Goal: Task Accomplishment & Management: Use online tool/utility

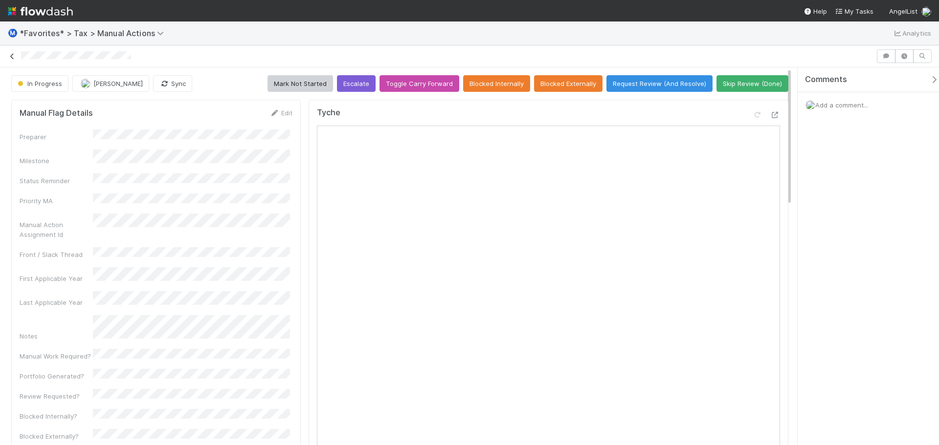
click at [7, 56] on icon at bounding box center [12, 56] width 10 height 6
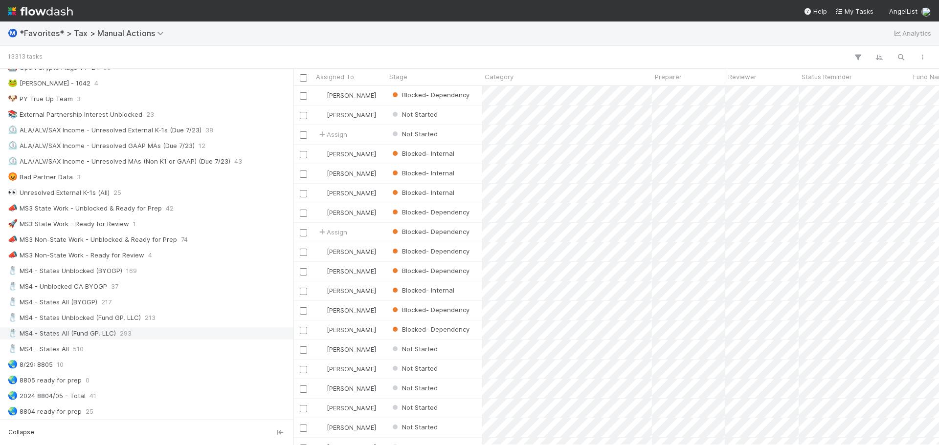
scroll to position [440, 0]
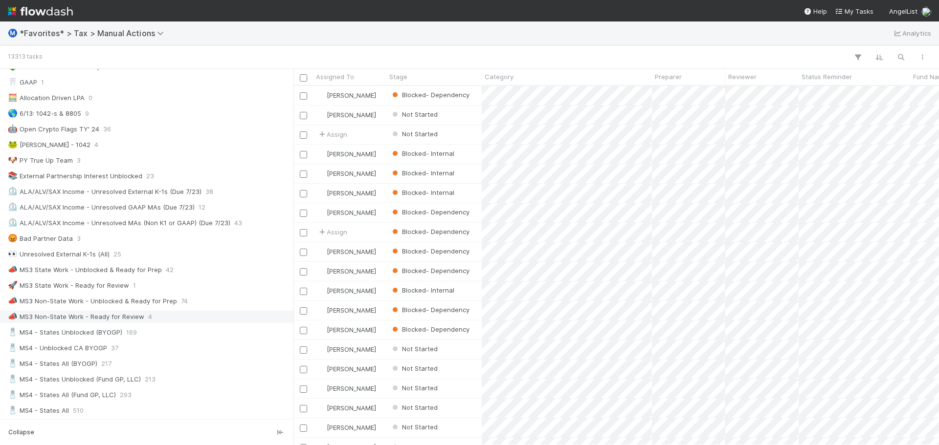
click at [155, 318] on div "📣 MS3 Non-State Work - Ready for Review 4" at bounding box center [149, 317] width 283 height 12
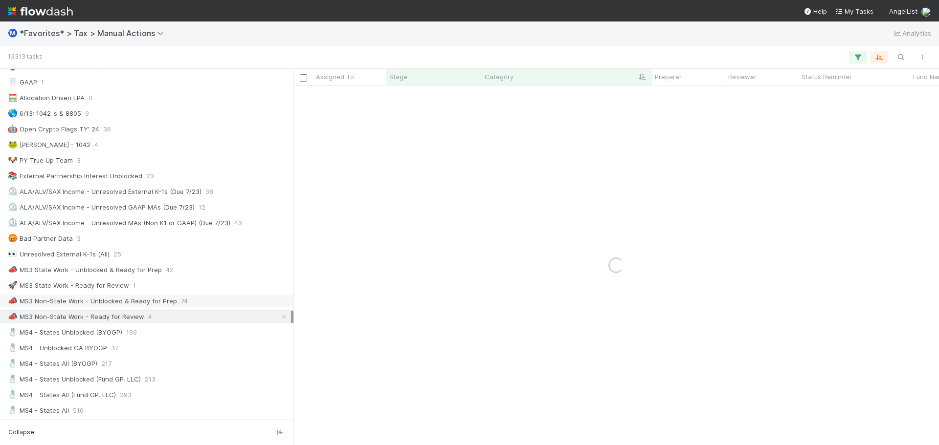
click at [162, 304] on div "📣 MS3 Non-State Work - Unblocked & Ready for Prep" at bounding box center [92, 301] width 169 height 12
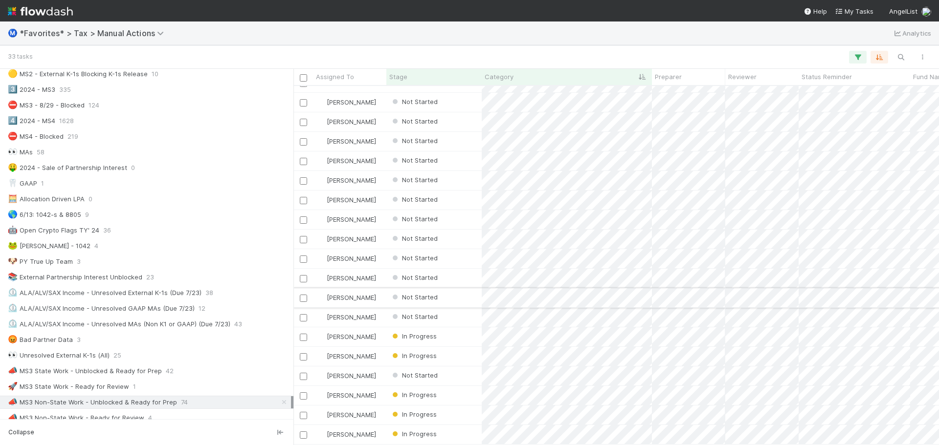
scroll to position [342, 0]
click at [178, 373] on div "📣 MS3 State Work - Unblocked & Ready for Prep 42" at bounding box center [149, 368] width 283 height 12
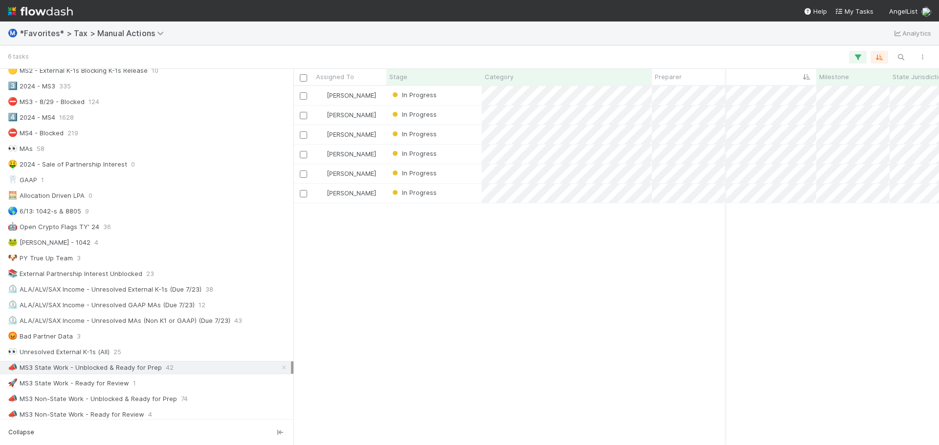
scroll to position [0, 333]
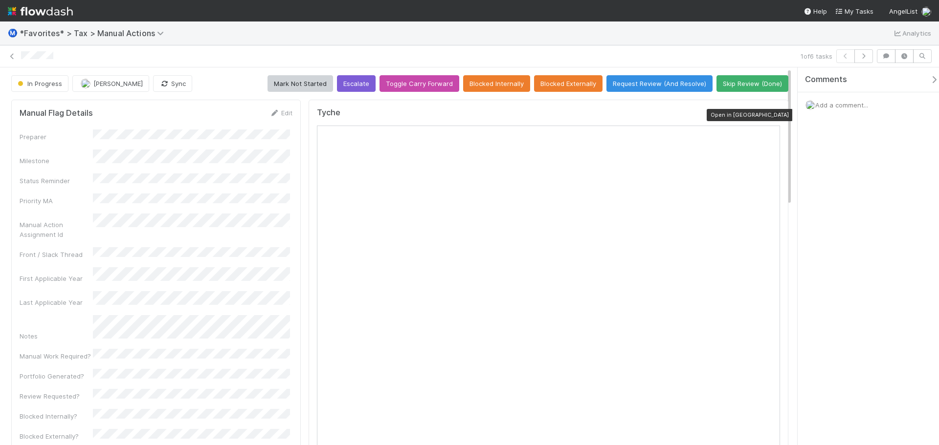
click at [770, 118] on icon at bounding box center [775, 115] width 10 height 6
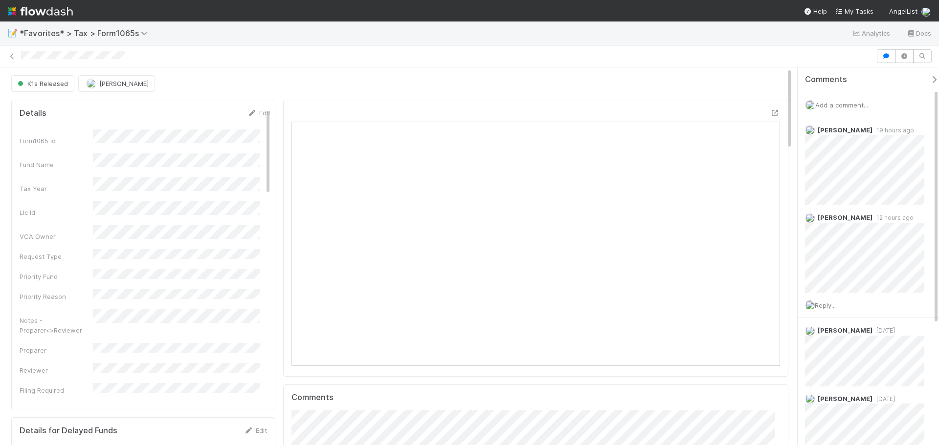
scroll to position [191, 476]
